Goal: Check status: Check status

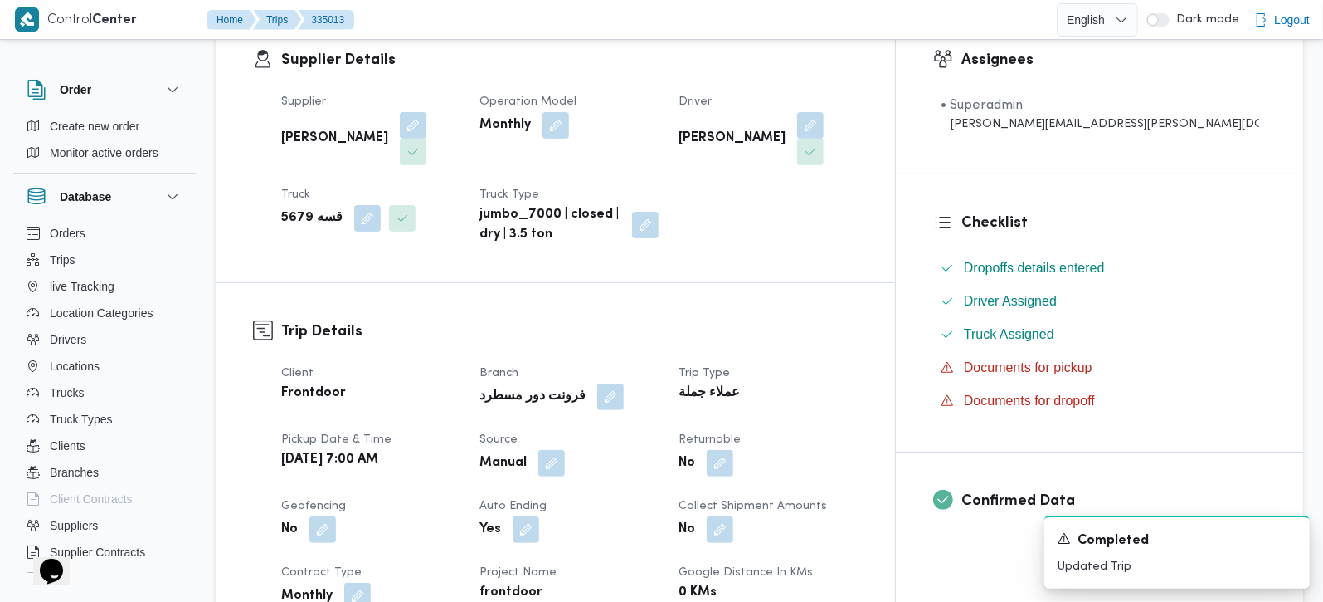
scroll to position [292, 0]
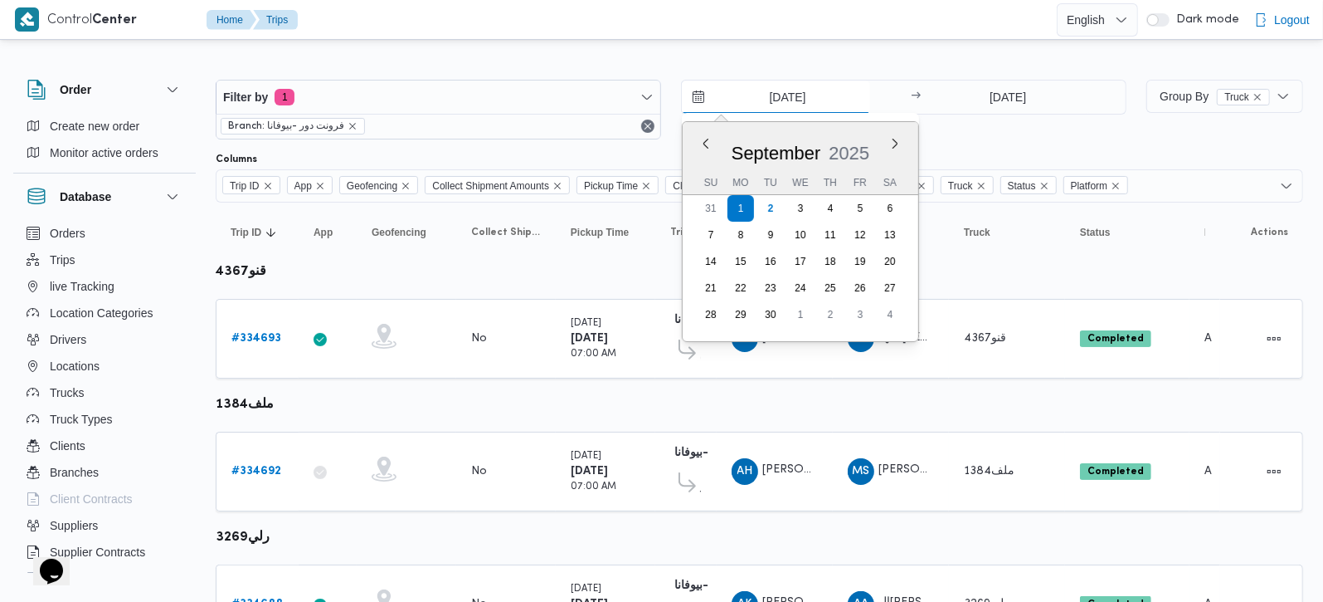
click at [782, 91] on input "1/9/2025" at bounding box center [776, 96] width 188 height 33
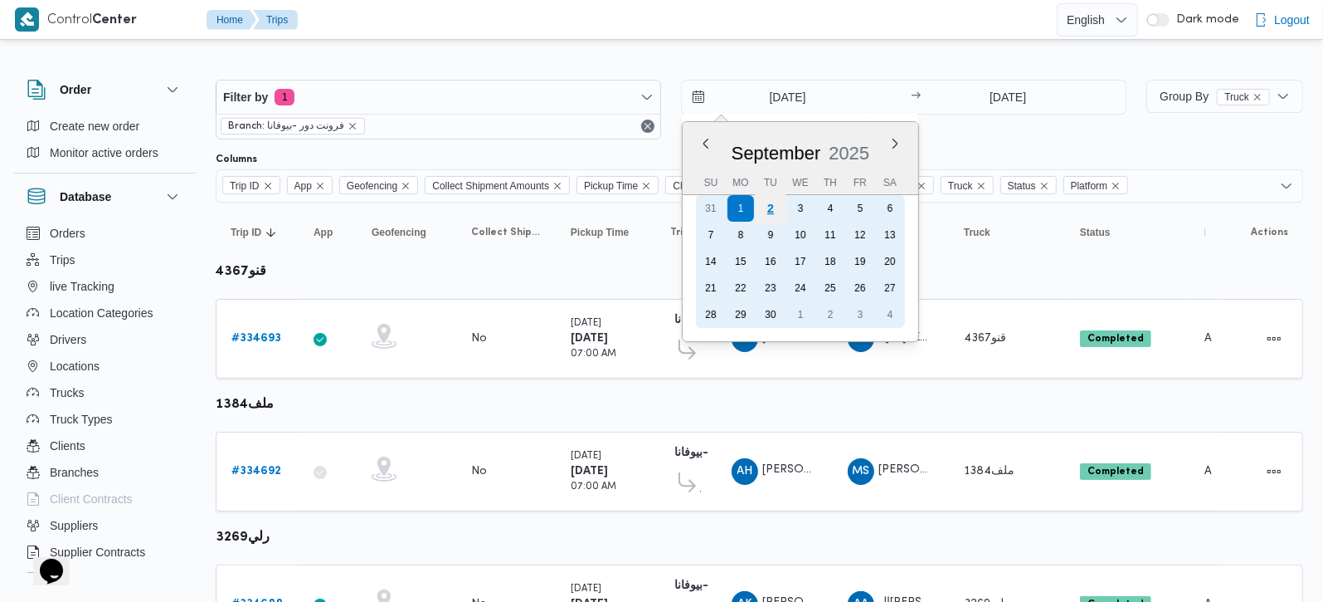
click at [772, 197] on div "2" at bounding box center [771, 208] width 32 height 32
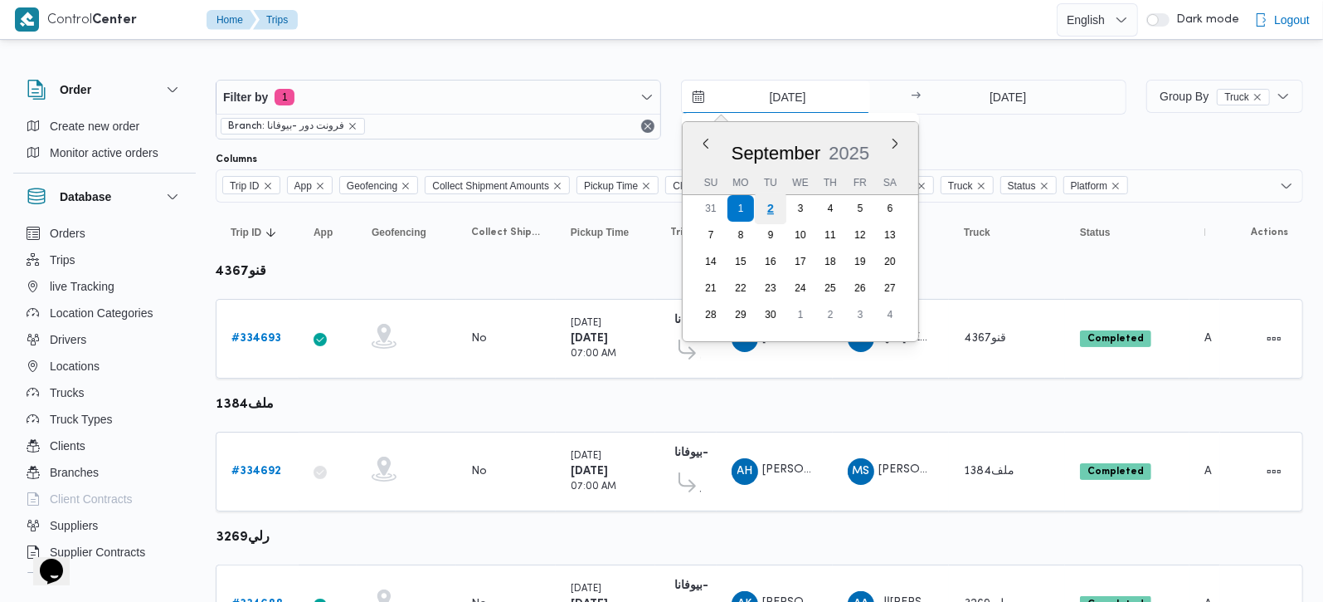
type input "[DATE]"
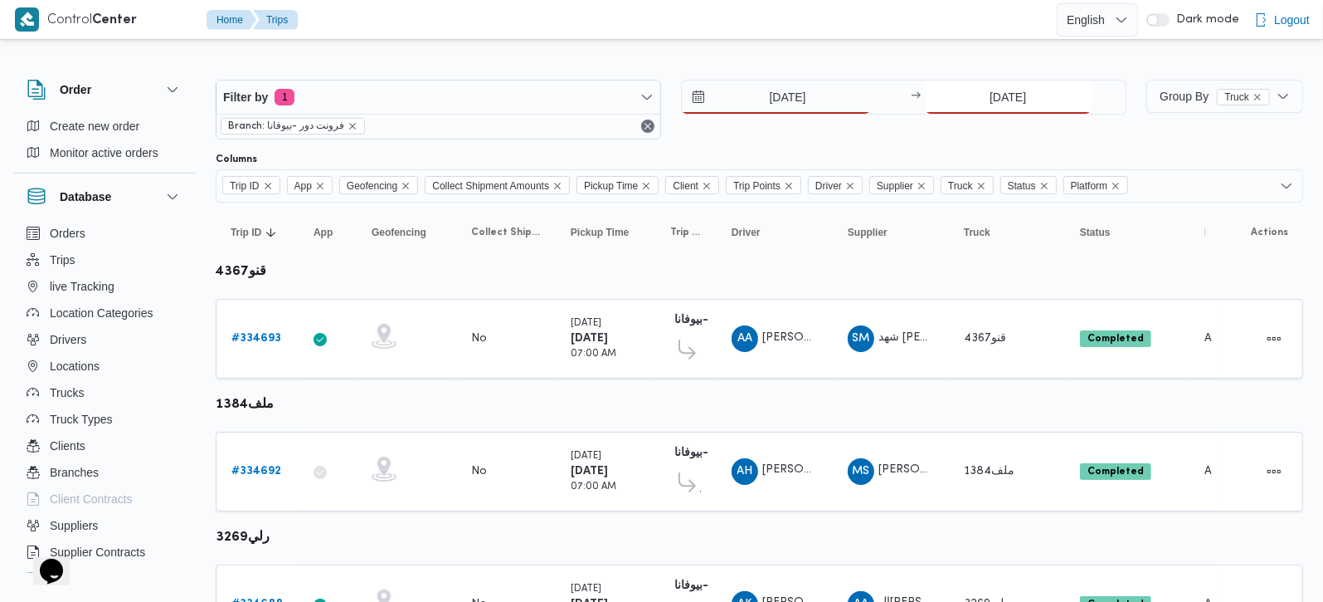
click at [999, 96] on input "1/9/2025" at bounding box center [1008, 96] width 165 height 33
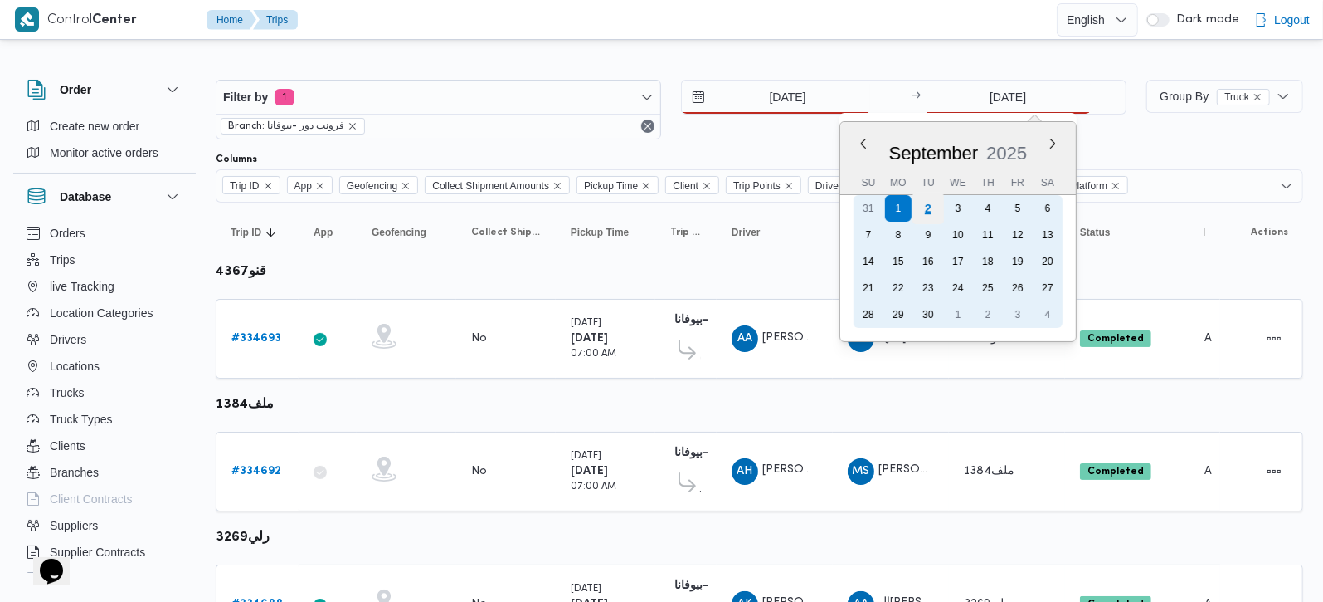
click at [924, 207] on div "2" at bounding box center [929, 208] width 32 height 32
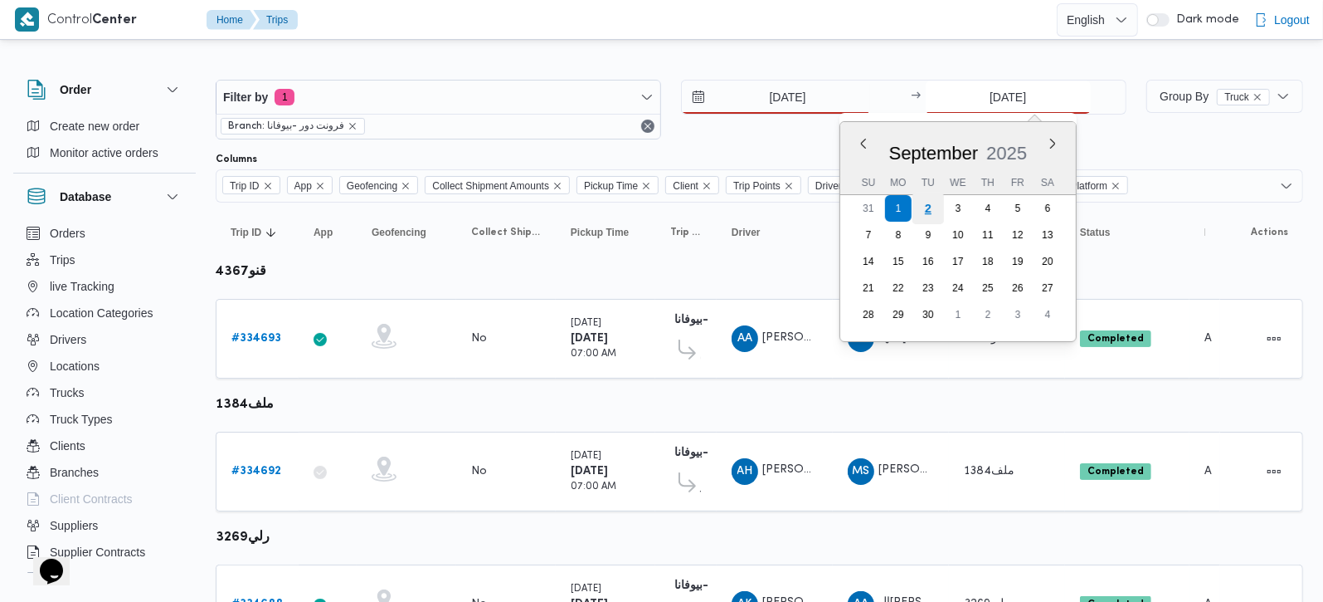
type input "[DATE]"
